Goal: Transaction & Acquisition: Purchase product/service

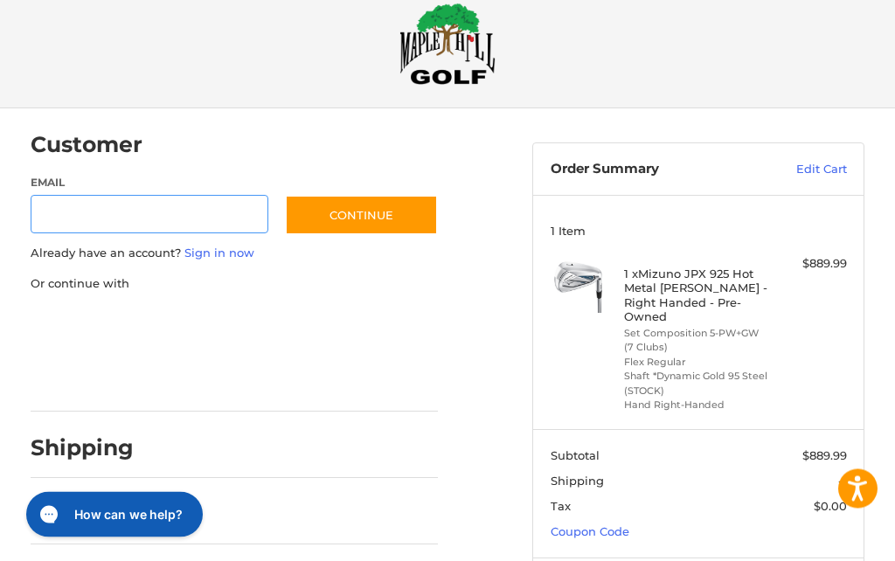
scroll to position [33, 0]
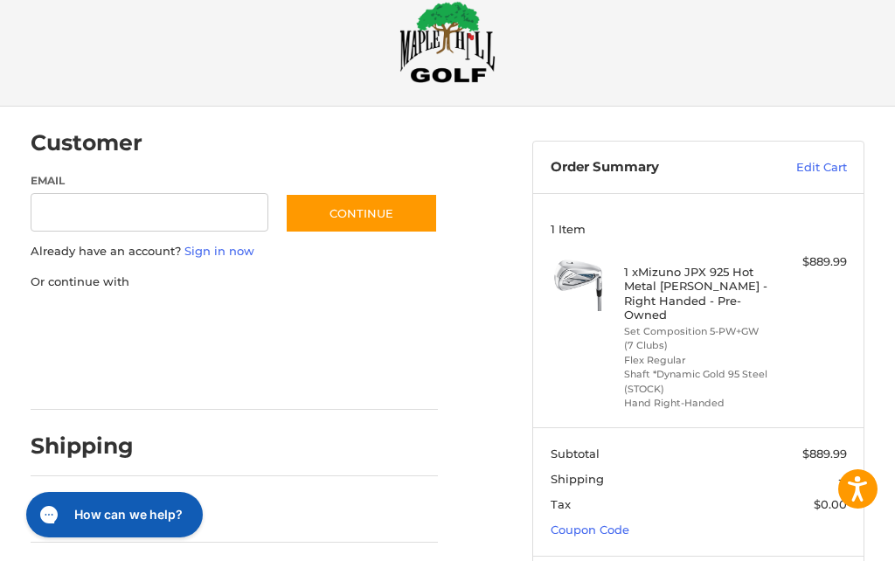
click at [598, 523] on link "Coupon Code" at bounding box center [590, 530] width 79 height 14
click at [631, 552] on input "Gift Certificate or Coupon Code" at bounding box center [649, 567] width 196 height 39
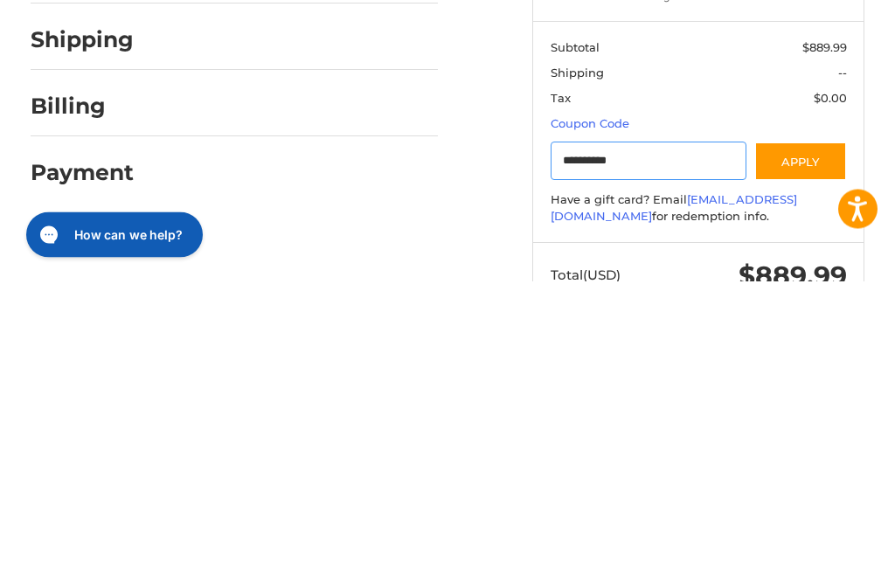
type input "**********"
click at [815, 422] on button "Apply" at bounding box center [800, 441] width 93 height 39
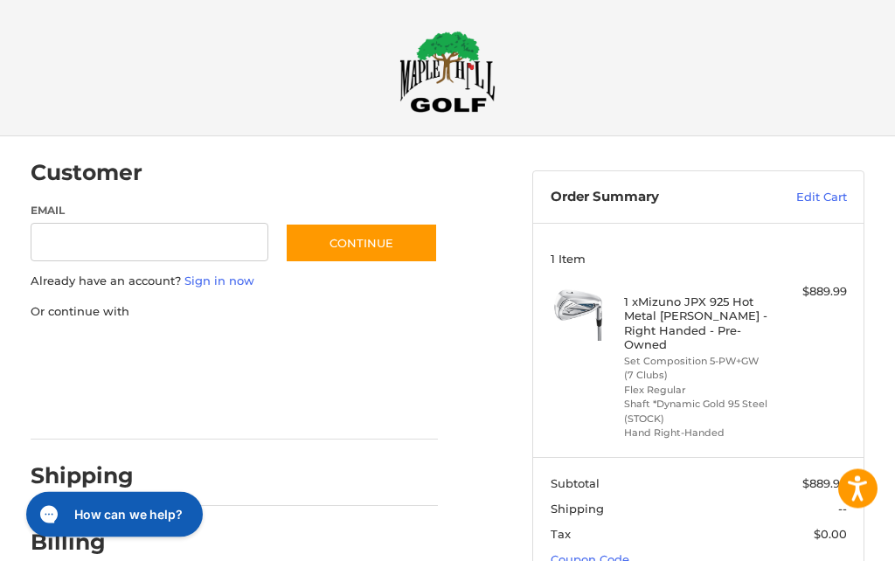
scroll to position [0, 0]
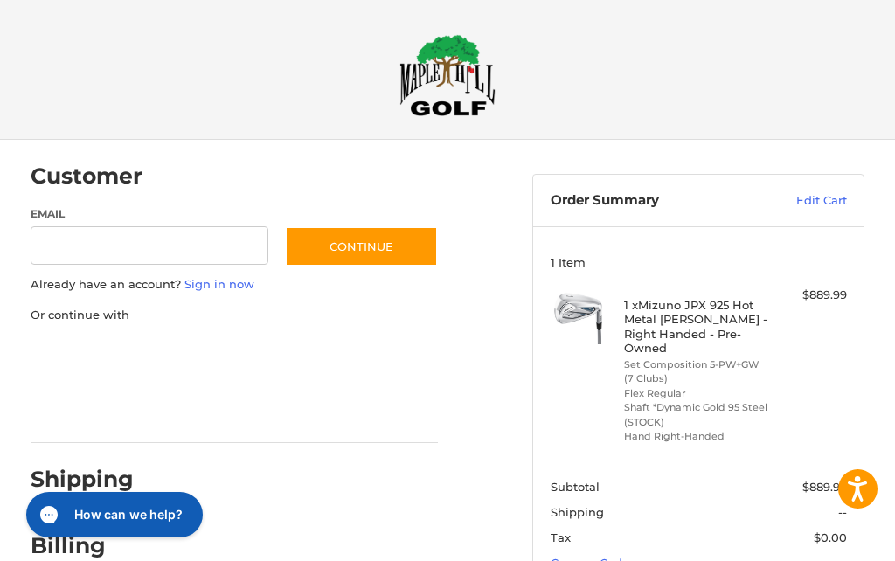
click at [834, 200] on link "Edit Cart" at bounding box center [800, 200] width 94 height 17
